Goal: Transaction & Acquisition: Subscribe to service/newsletter

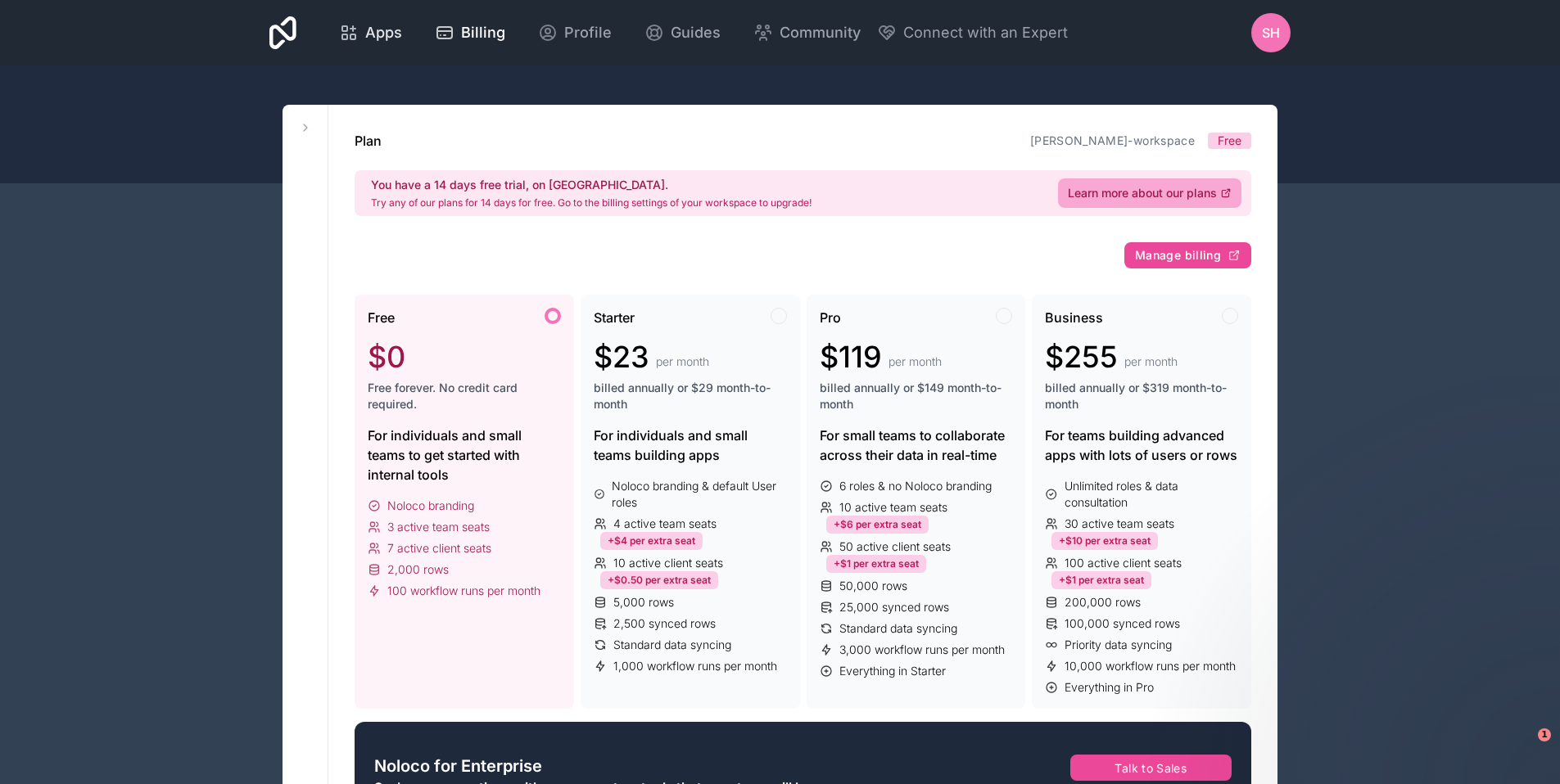
click at [361, 33] on div "Apps" at bounding box center [370, 32] width 63 height 23
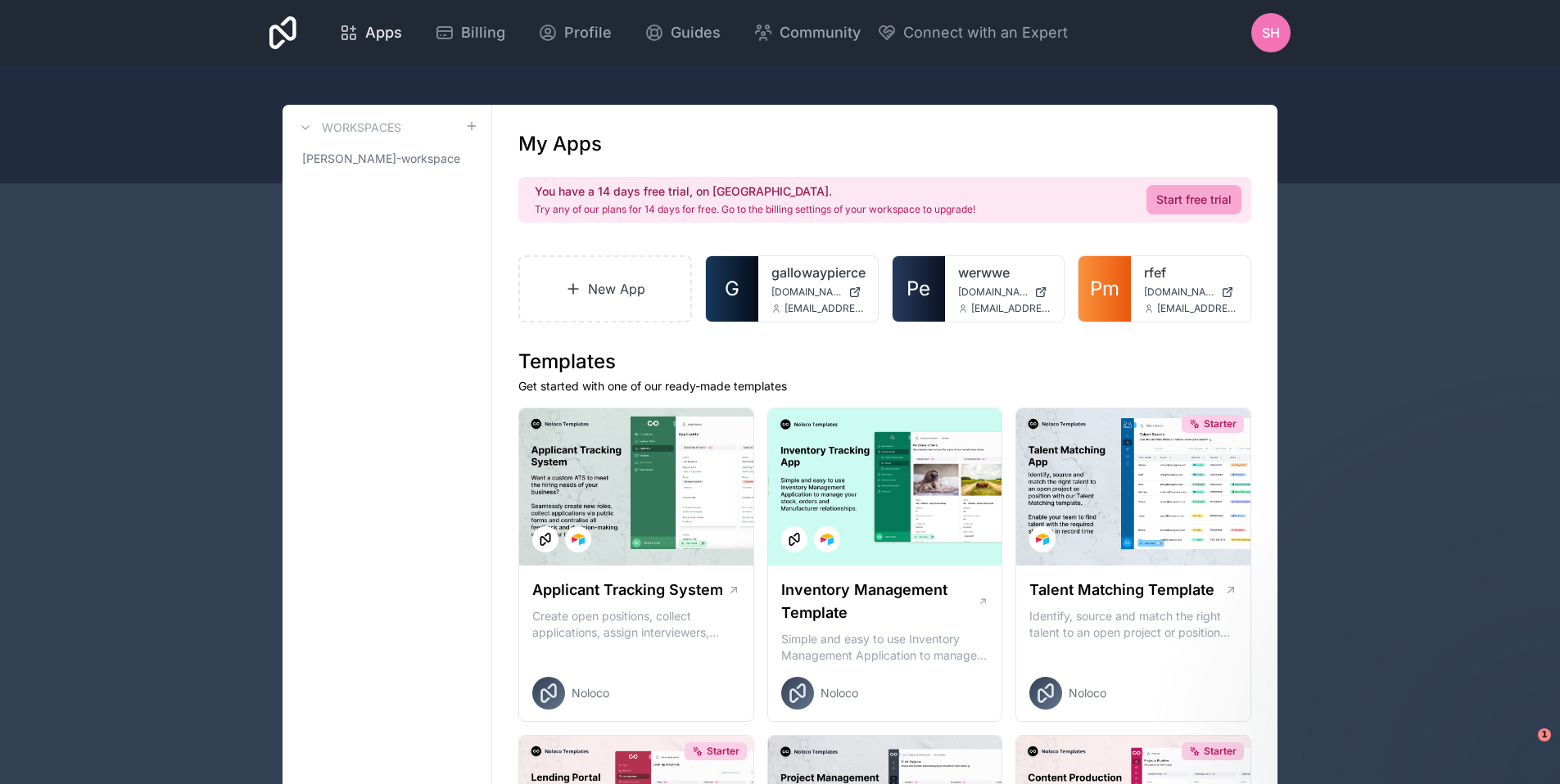
click at [371, 39] on span "Apps" at bounding box center [384, 32] width 37 height 23
click at [1225, 279] on icon at bounding box center [1221, 283] width 14 height 14
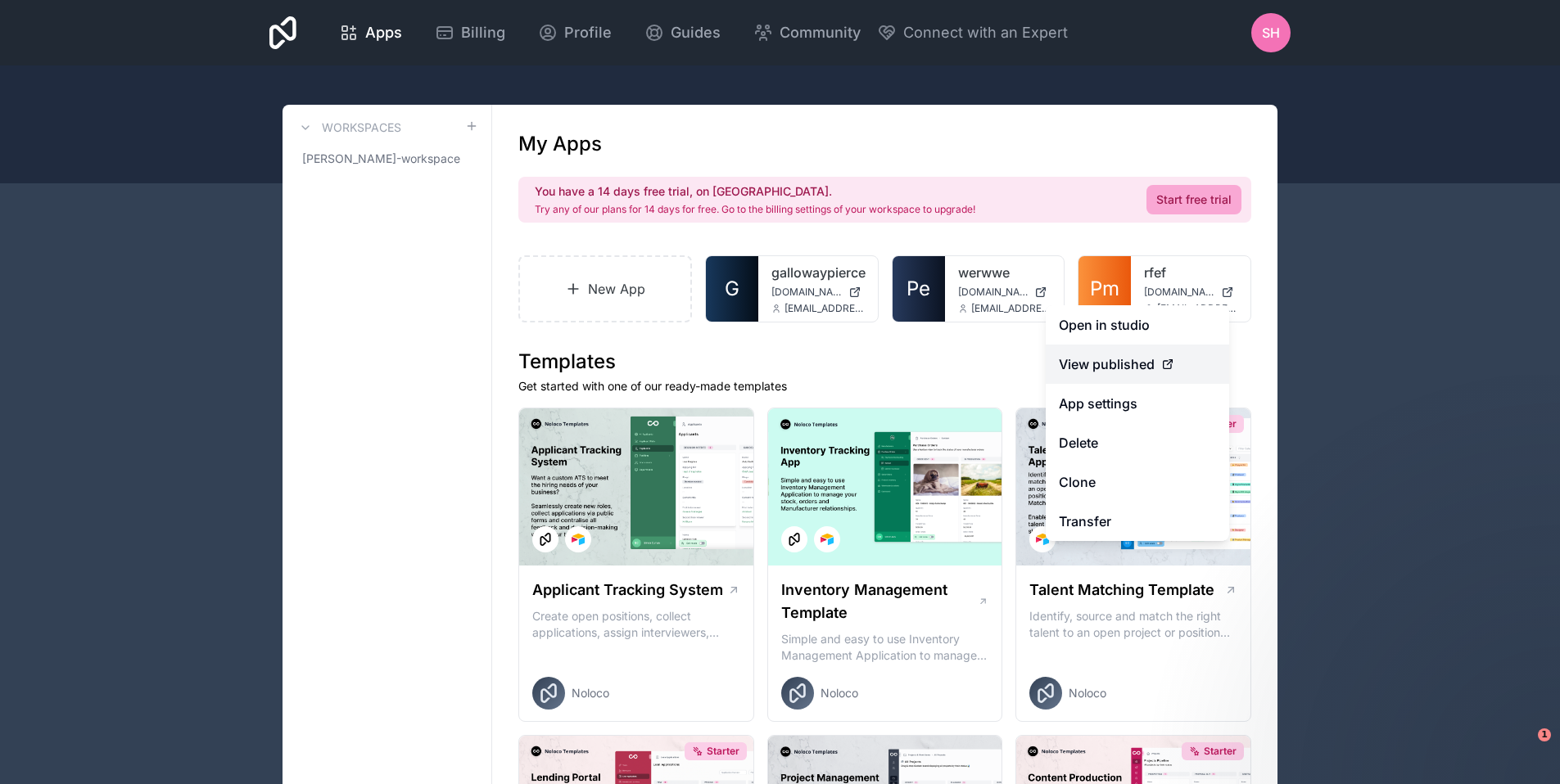
drag, startPoint x: 1139, startPoint y: 357, endPoint x: 1125, endPoint y: 378, distance: 25.2
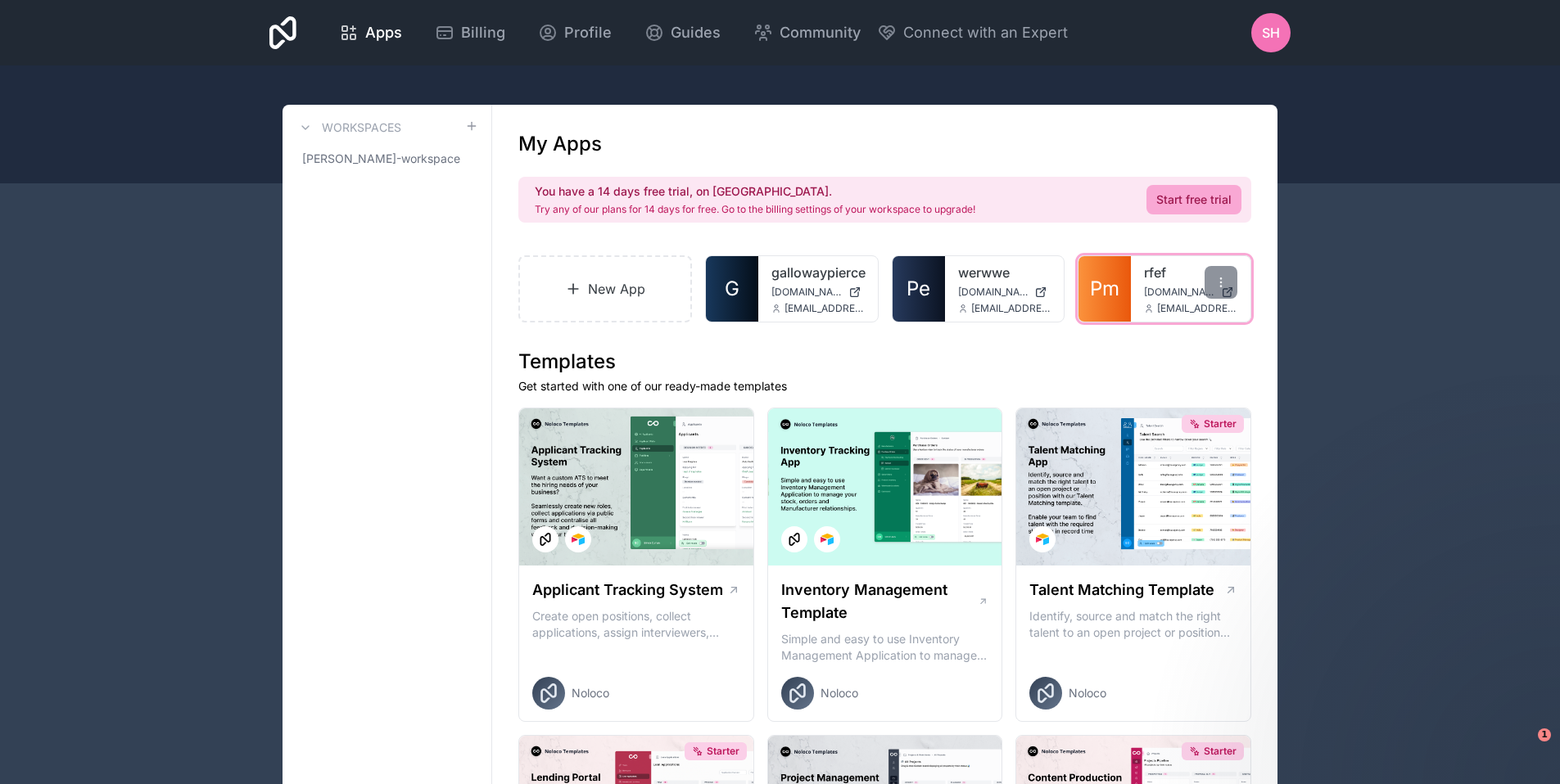
click at [1137, 270] on div "rfef rfef.noloco.co stevenhinh@gallowaypierce.com.au" at bounding box center [1190, 289] width 119 height 66
click at [1128, 286] on link "Pm" at bounding box center [1105, 289] width 52 height 66
click at [1159, 284] on div "rfef rfef.noloco.co stevenhinh@gallowaypierce.com.au" at bounding box center [1190, 289] width 119 height 66
click at [1138, 278] on div "rfef rfef.noloco.co stevenhinh@gallowaypierce.com.au" at bounding box center [1190, 289] width 119 height 66
click at [1149, 272] on link "rfef" at bounding box center [1191, 272] width 93 height 19
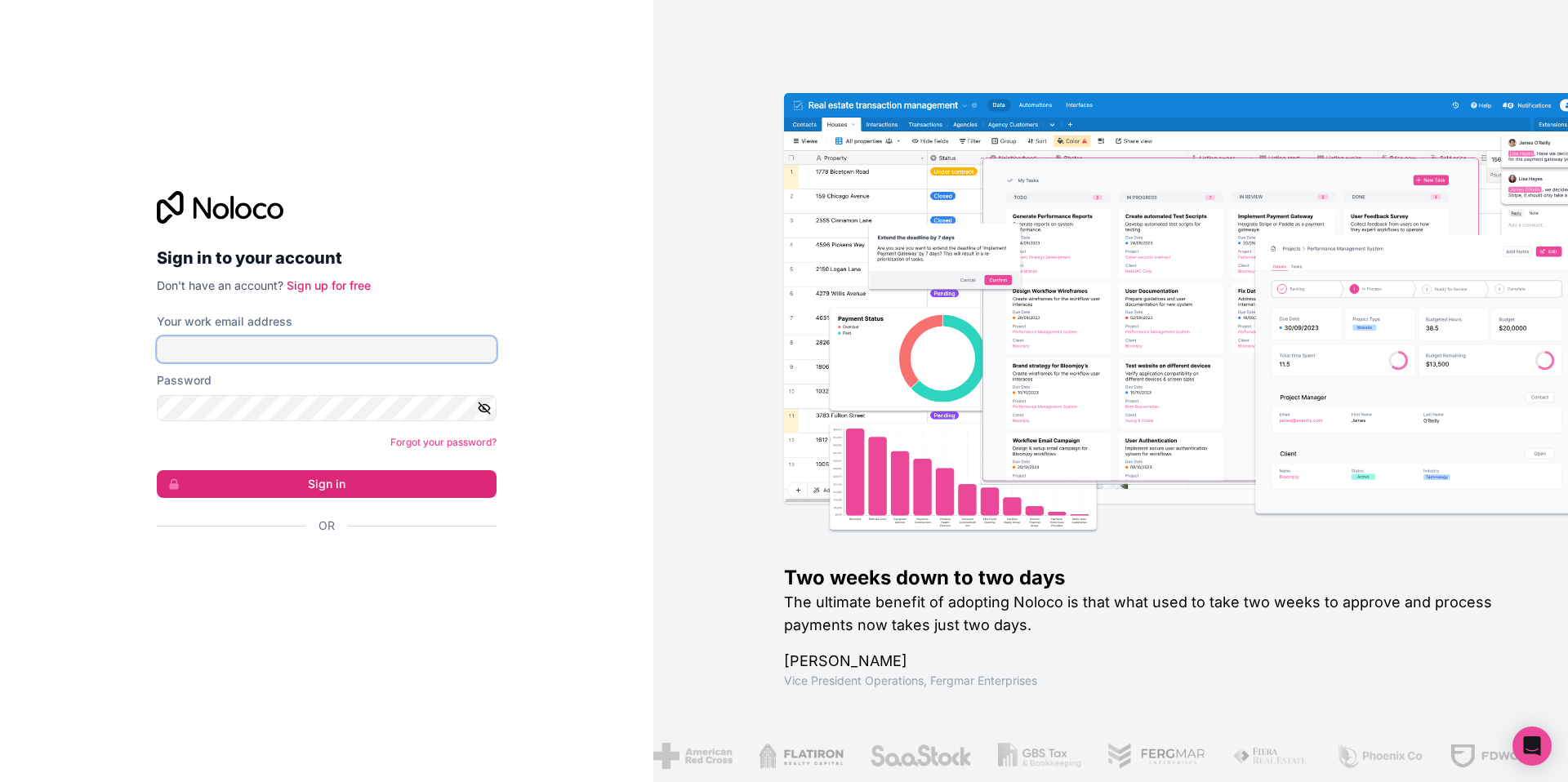
click at [362, 349] on input "Your work email address" at bounding box center [326, 349] width 340 height 26
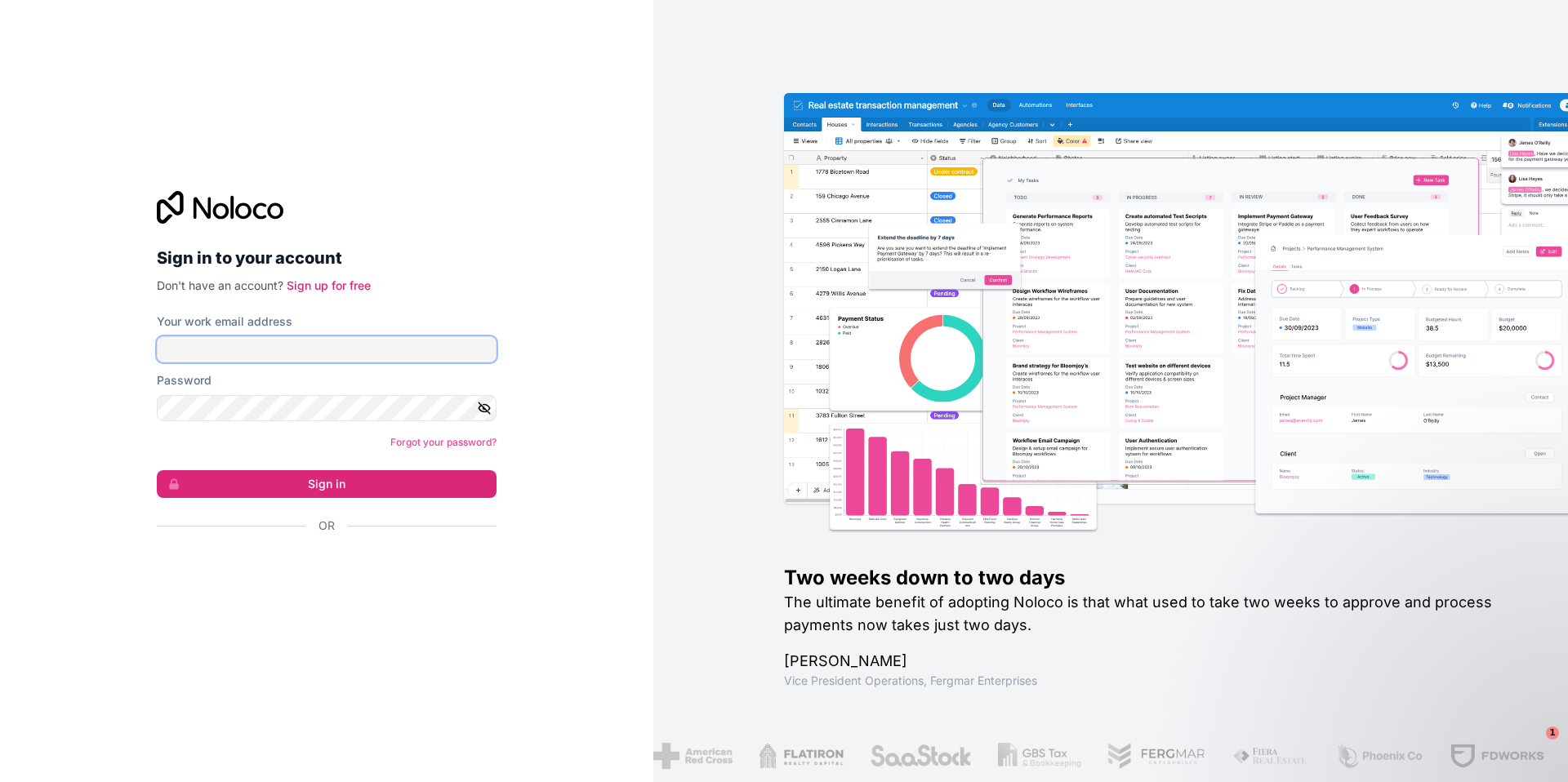
type input "**********"
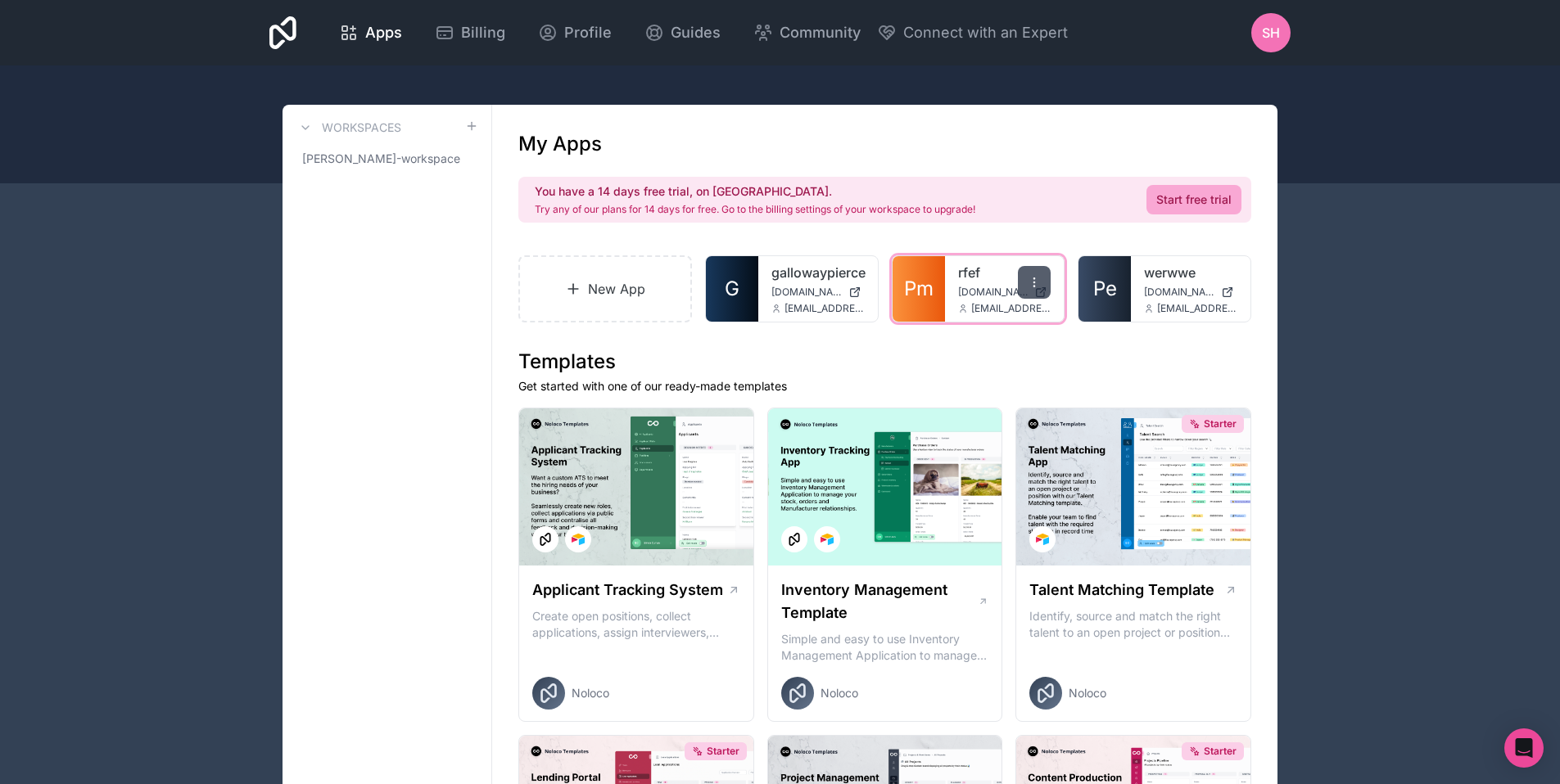
click at [1032, 281] on icon at bounding box center [1034, 283] width 14 height 14
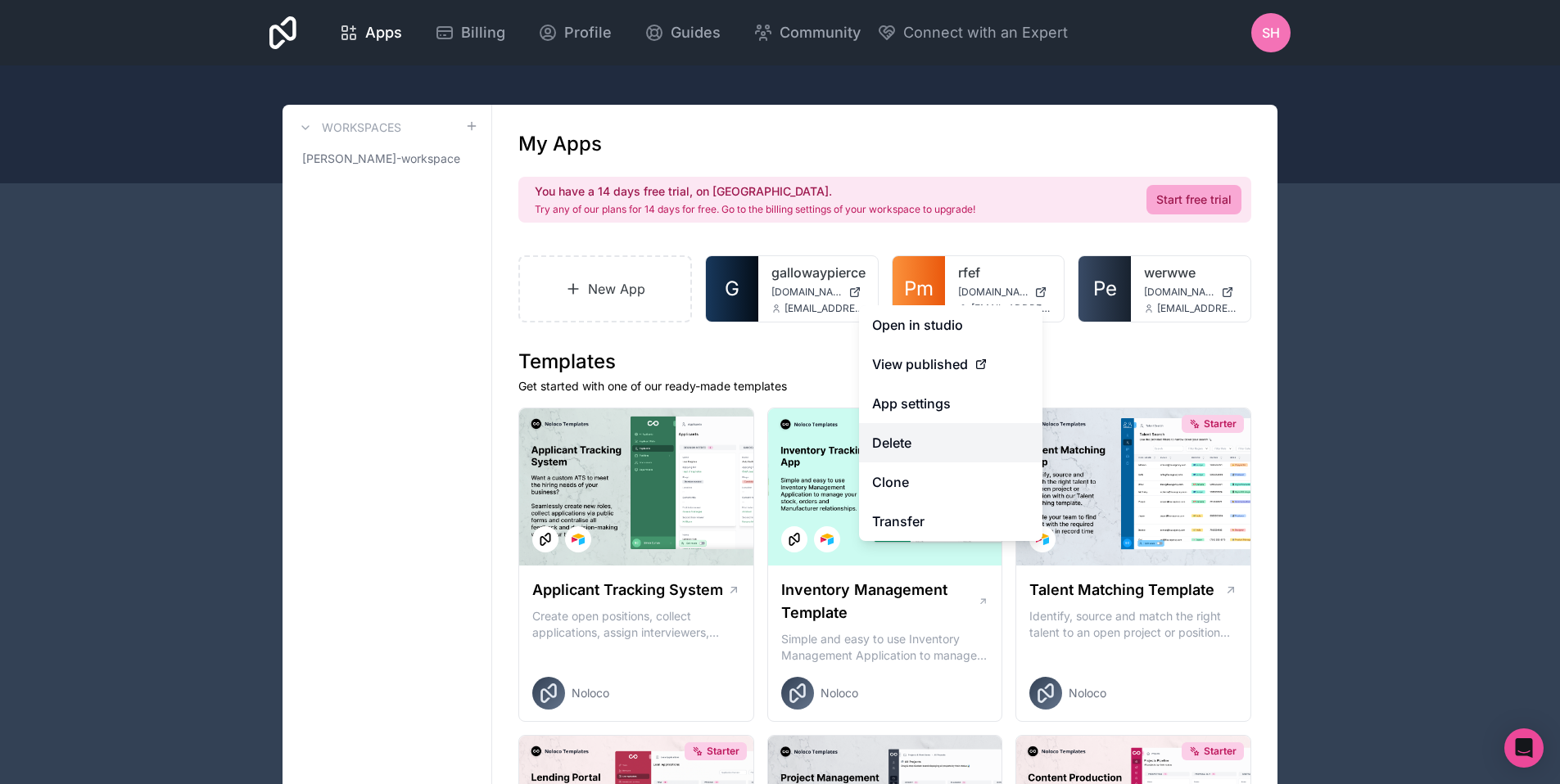
click at [935, 449] on button "Delete" at bounding box center [950, 443] width 183 height 40
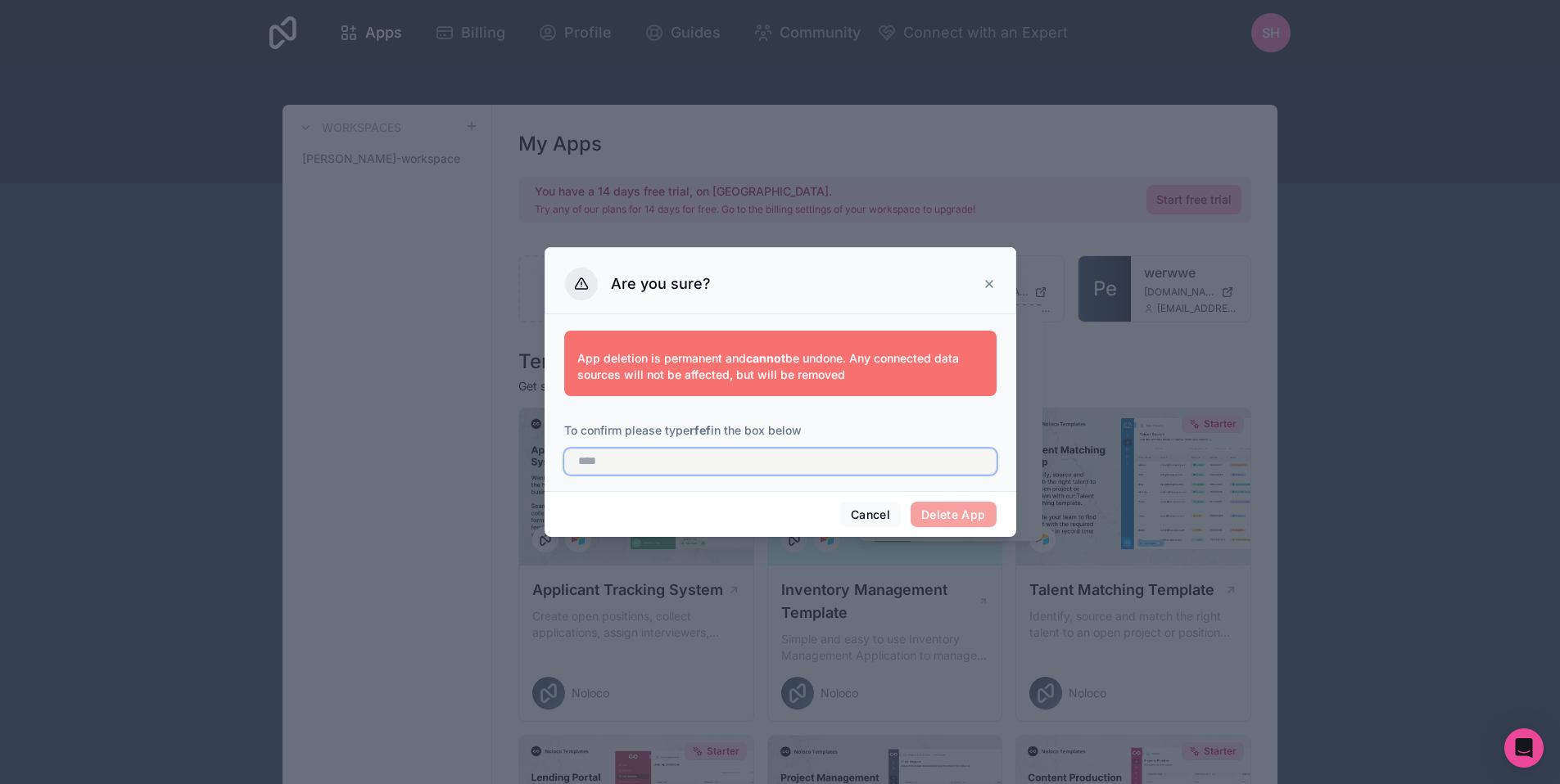
click at [858, 469] on input "text" at bounding box center [781, 461] width 433 height 26
type input "****"
click at [970, 514] on button "Delete App" at bounding box center [953, 514] width 86 height 26
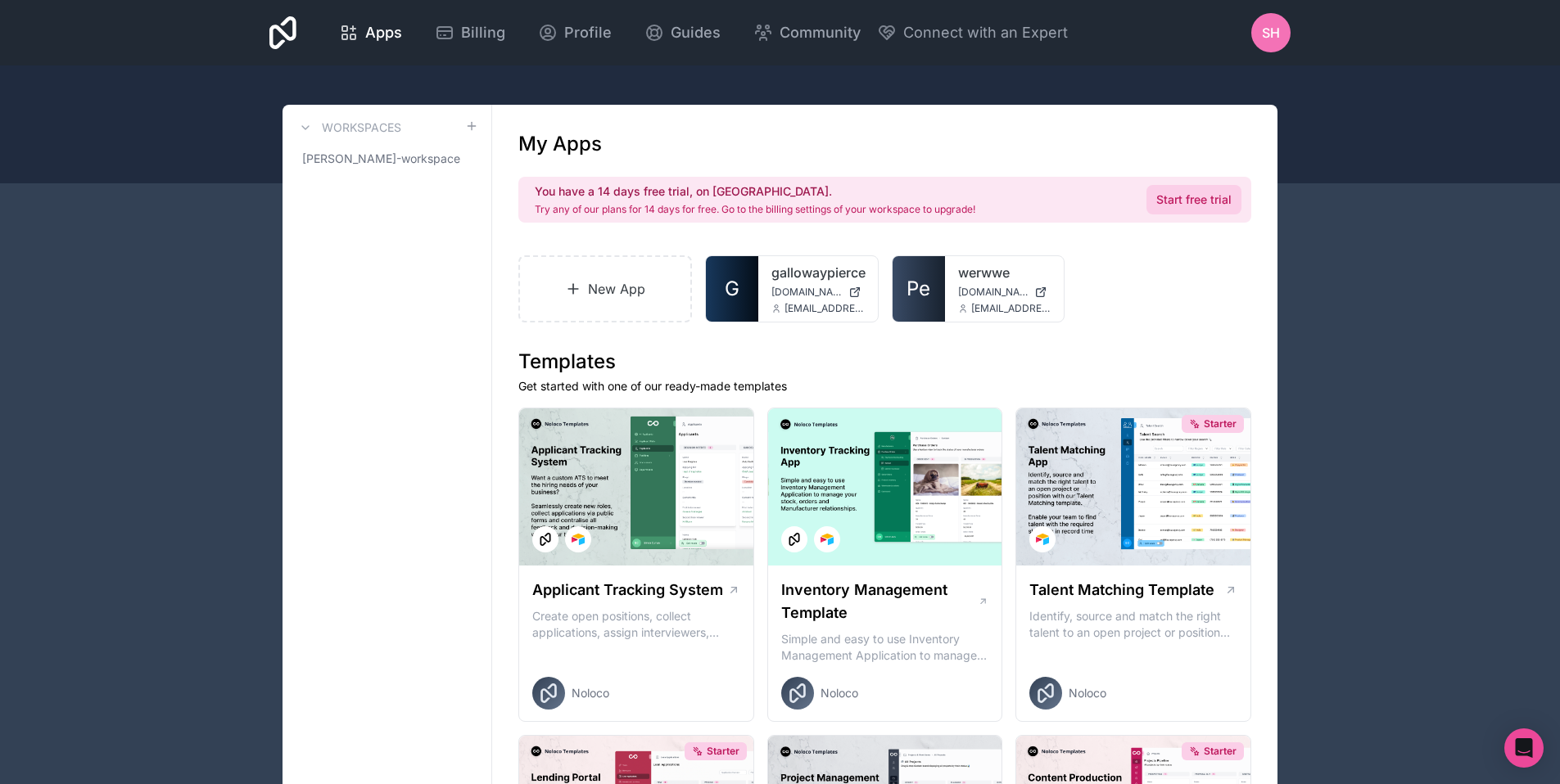
click at [1189, 199] on link "Start free trial" at bounding box center [1193, 199] width 95 height 30
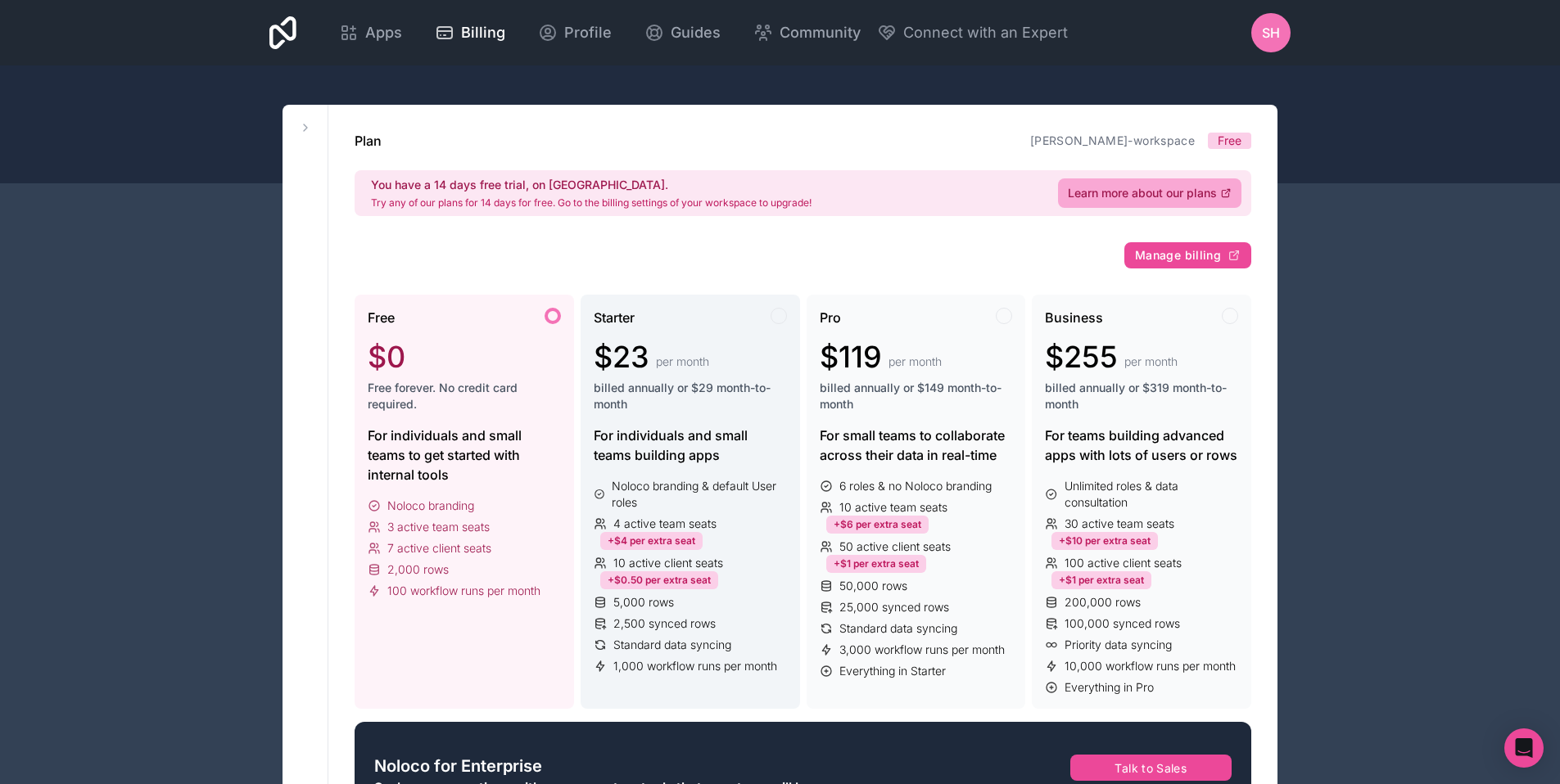
click at [710, 407] on span "billed annually or $29 month-to-month" at bounding box center [690, 396] width 194 height 33
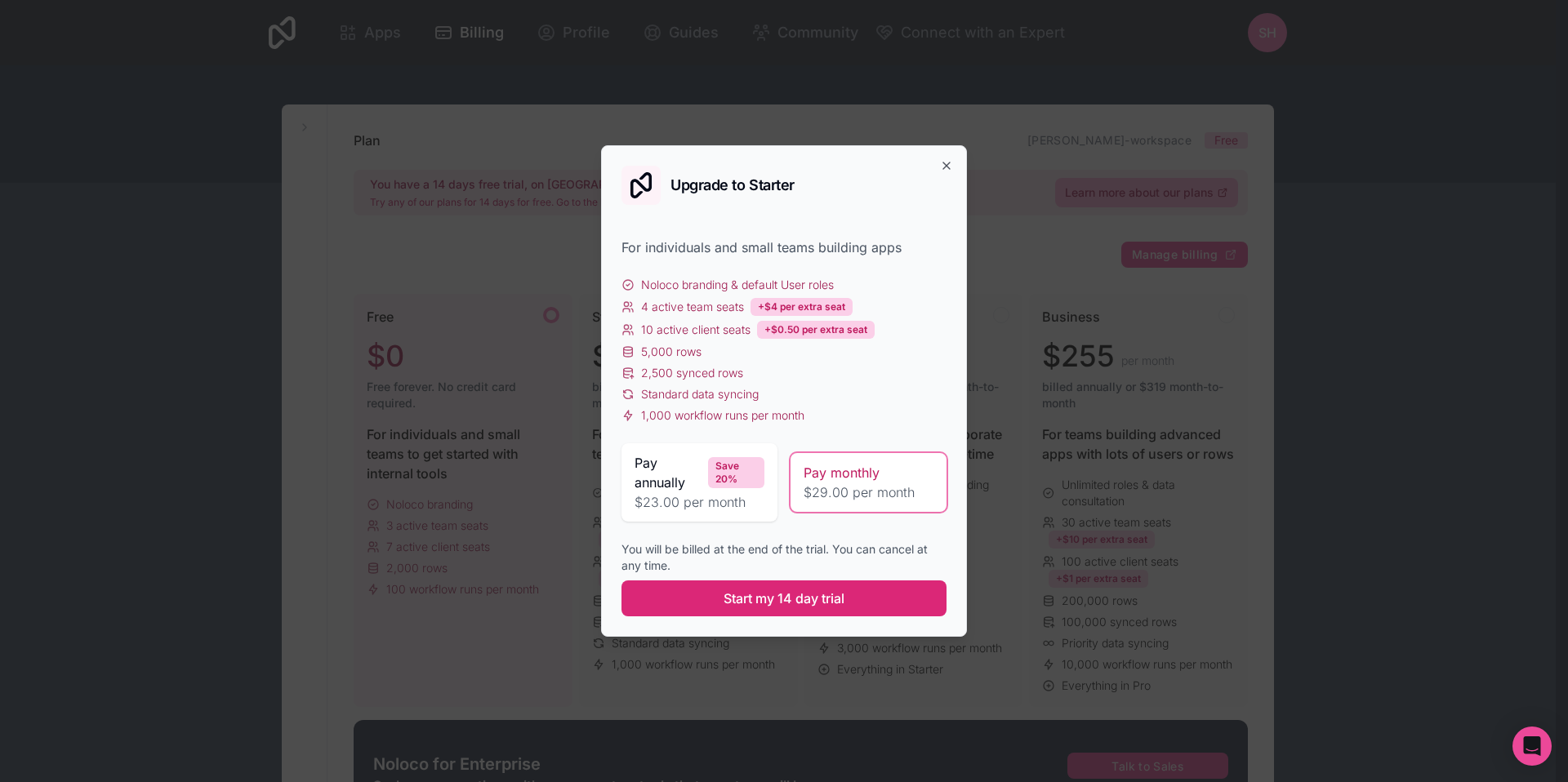
click at [821, 609] on button "Start my 14 day trial" at bounding box center [784, 598] width 325 height 36
click at [861, 485] on span "$29.00 per month" at bounding box center [868, 492] width 130 height 19
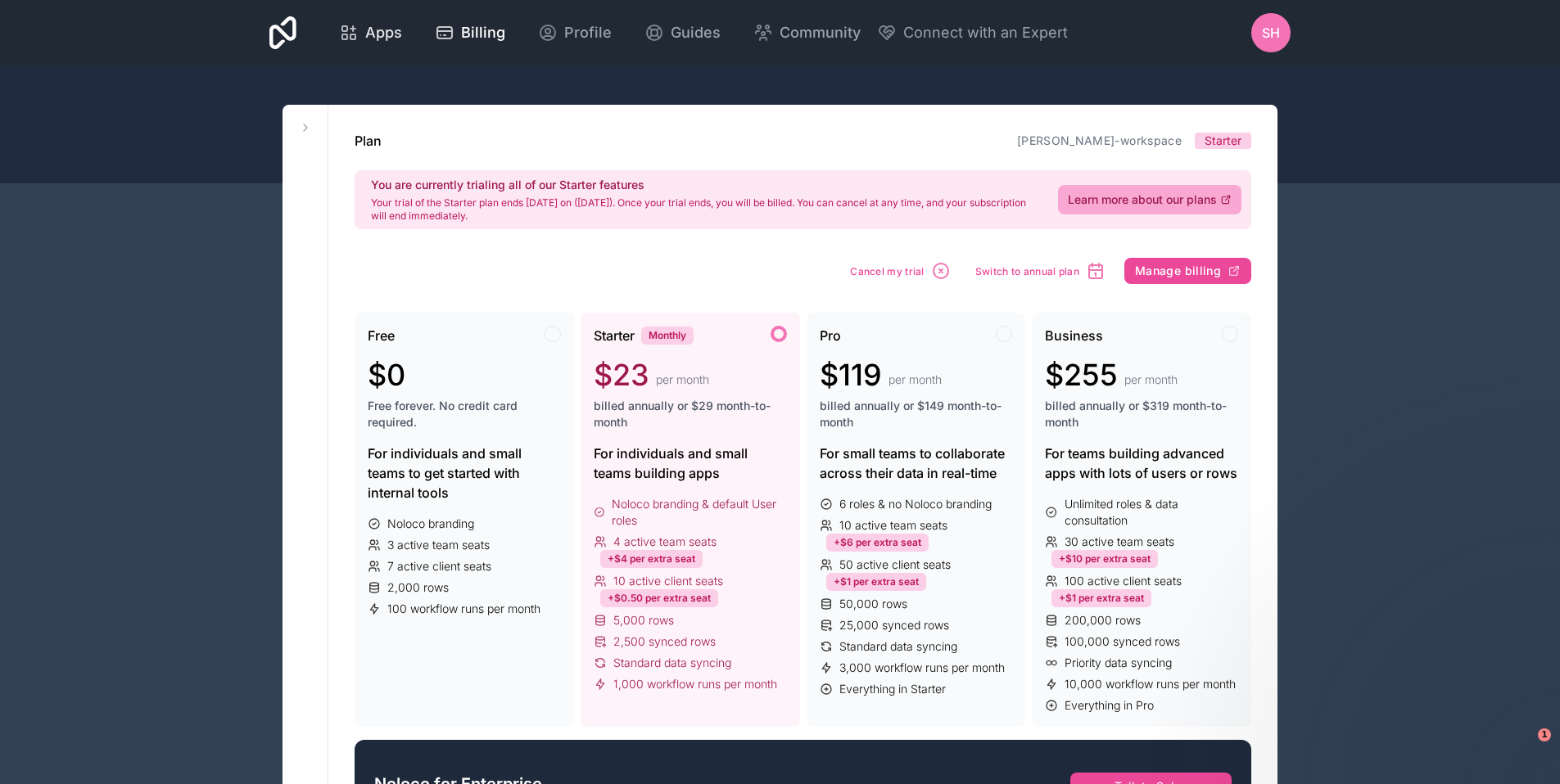
click at [381, 29] on span "Apps" at bounding box center [384, 32] width 37 height 23
